Goal: Task Accomplishment & Management: Complete application form

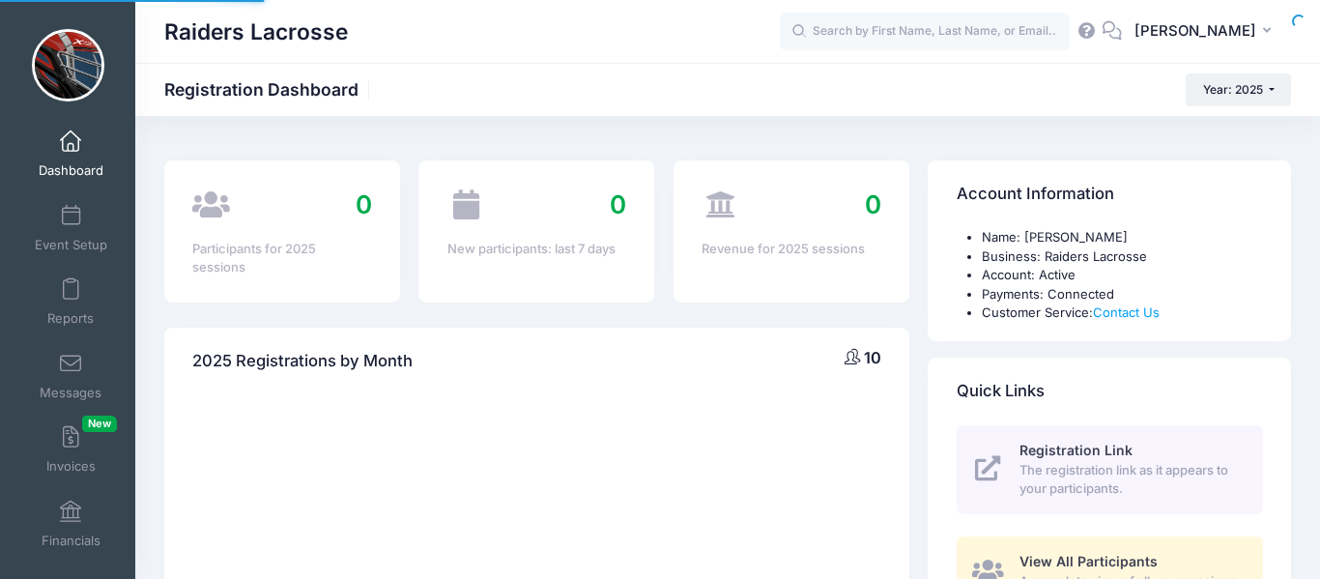
select select
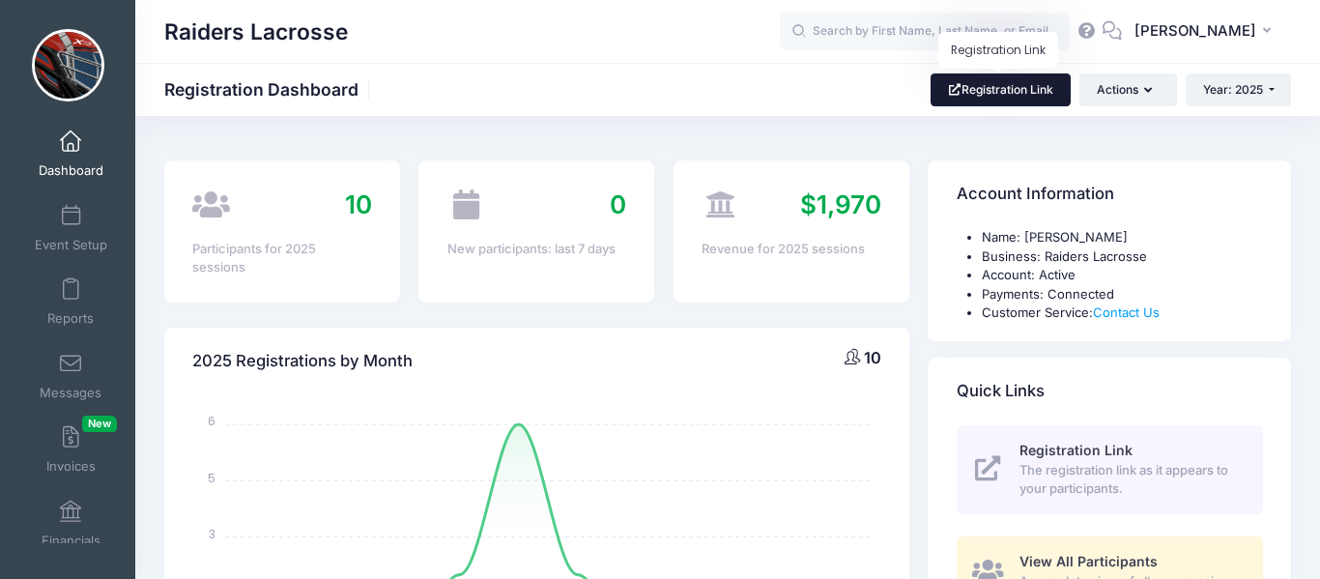
click at [1037, 97] on link "Registration Link" at bounding box center [1001, 89] width 140 height 33
